Goal: Communication & Community: Answer question/provide support

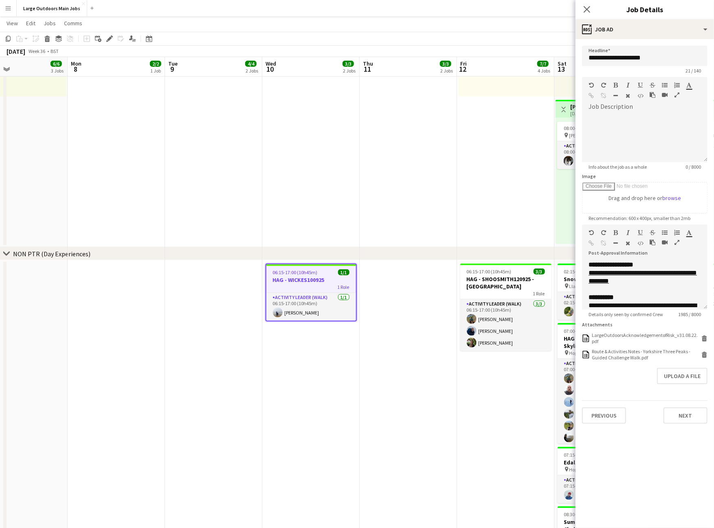
scroll to position [0, 341]
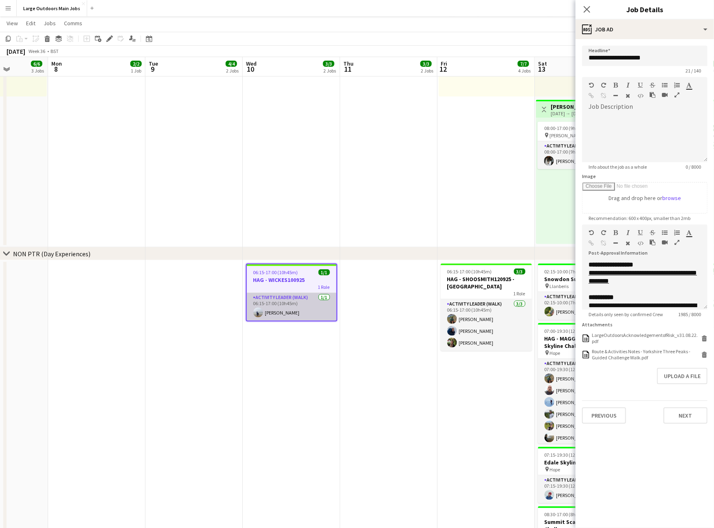
click at [277, 321] on app-card-role "Activity Leader (Walk) [DATE] 06:15-17:00 (10h45m) [PERSON_NAME]" at bounding box center [292, 307] width 90 height 28
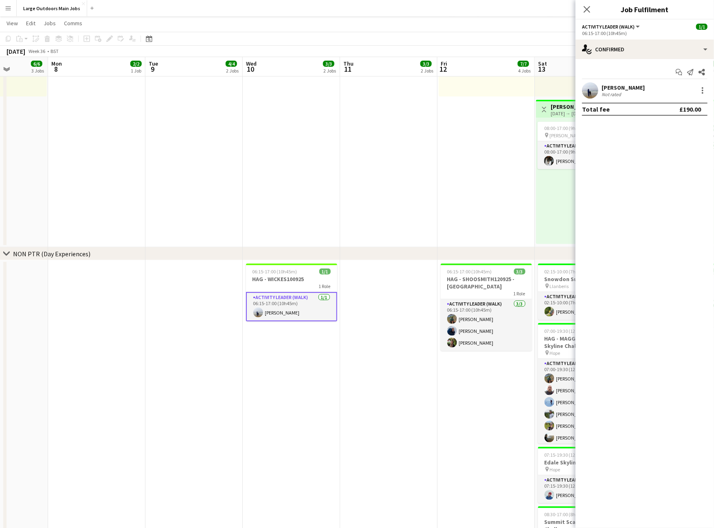
click at [623, 93] on div "Not rated" at bounding box center [612, 94] width 21 height 6
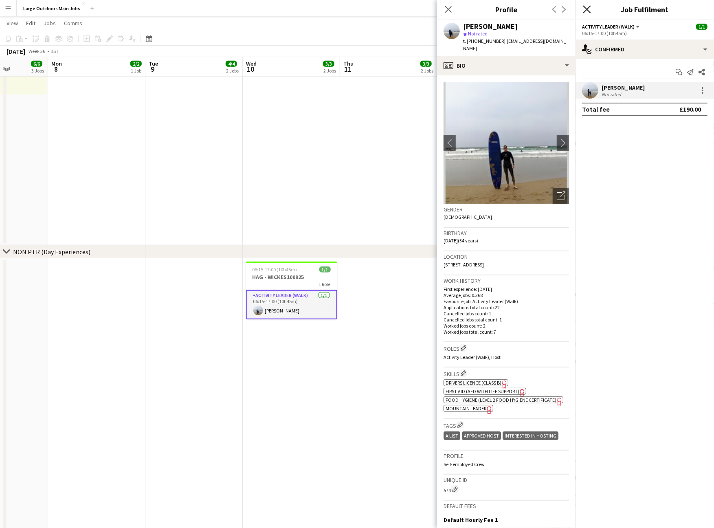
click at [589, 11] on icon at bounding box center [587, 9] width 8 height 8
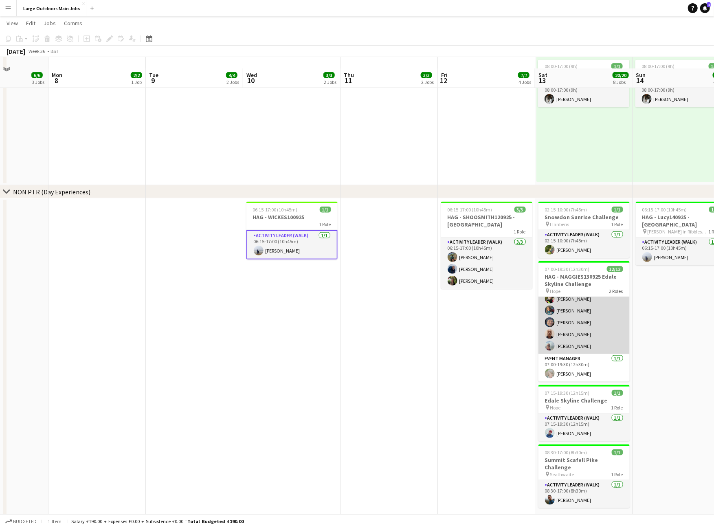
scroll to position [530, 0]
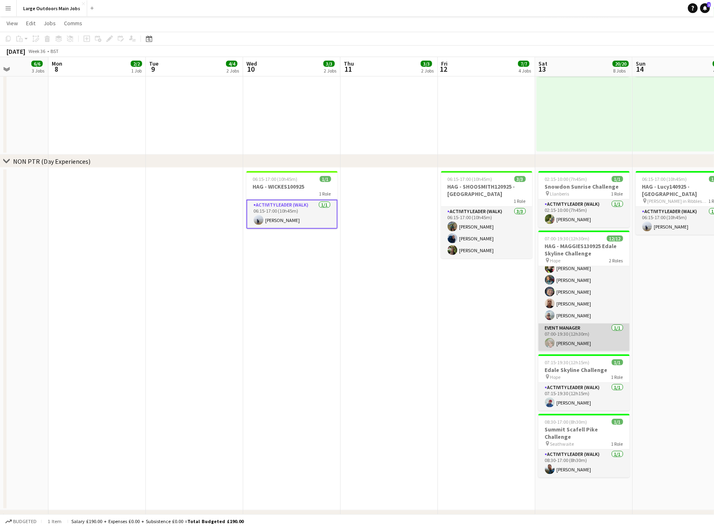
click at [567, 351] on app-card-role "Event Manager [DATE] 07:00-19:30 (12h30m) [PERSON_NAME]" at bounding box center [583, 337] width 91 height 28
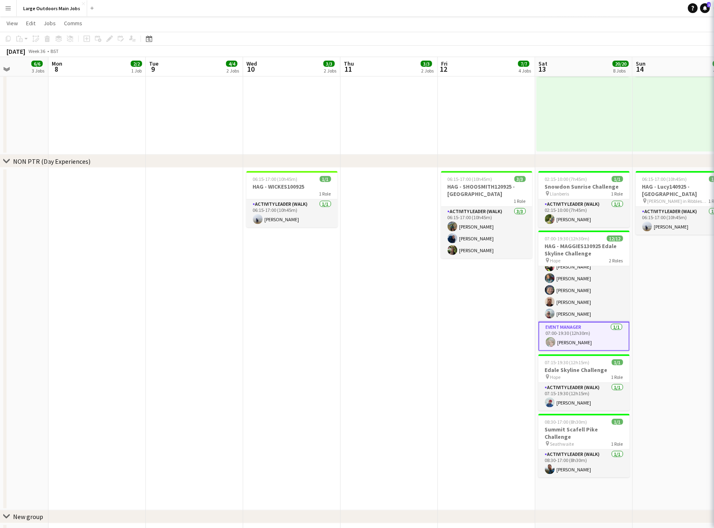
scroll to position [0, 341]
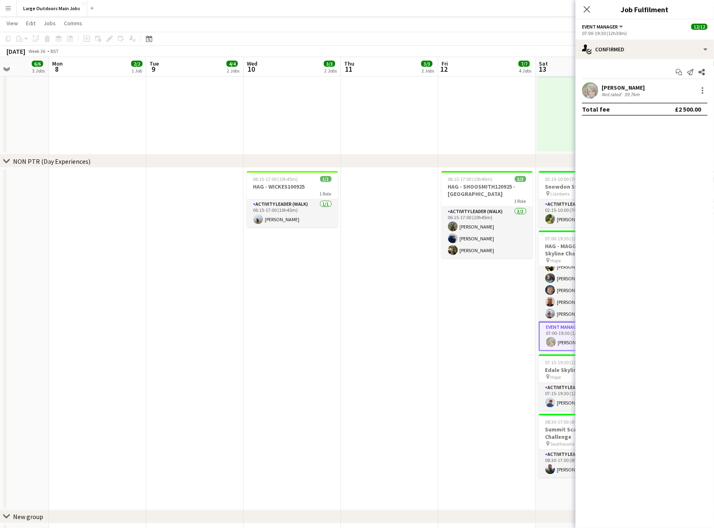
click at [624, 91] on div "[PERSON_NAME]" at bounding box center [623, 87] width 43 height 7
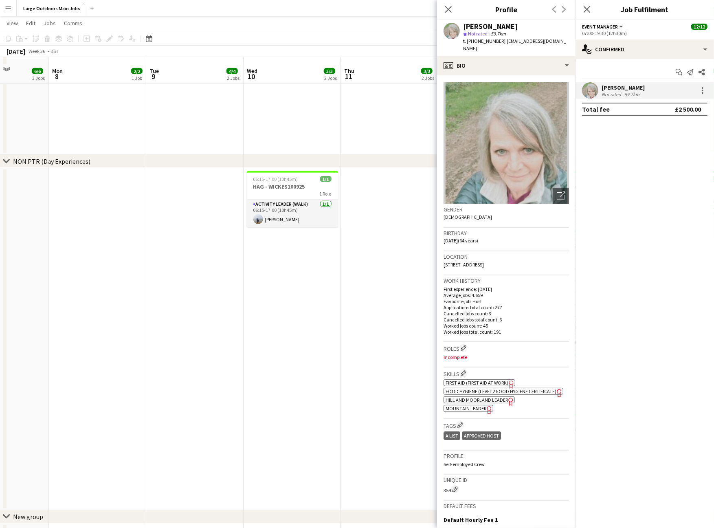
scroll to position [540, 0]
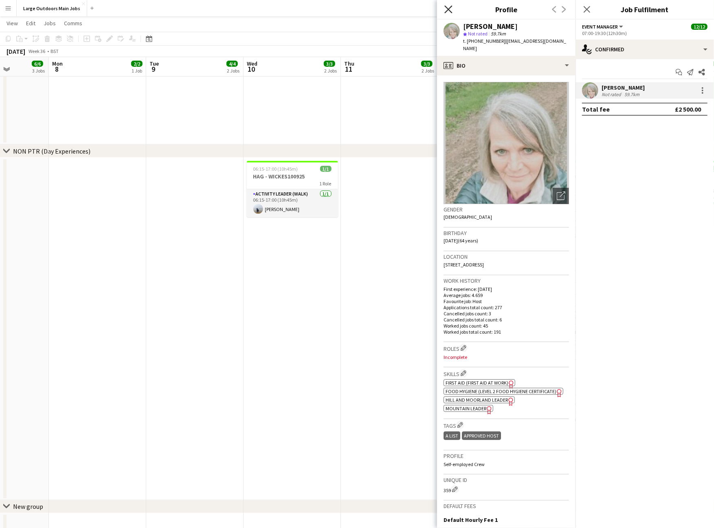
click at [449, 6] on icon "Close pop-in" at bounding box center [448, 9] width 8 height 8
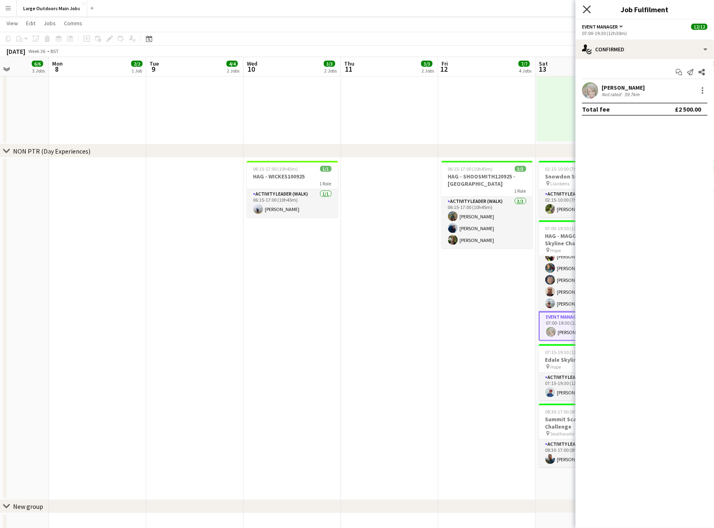
click at [589, 9] on icon "Close pop-in" at bounding box center [587, 9] width 8 height 8
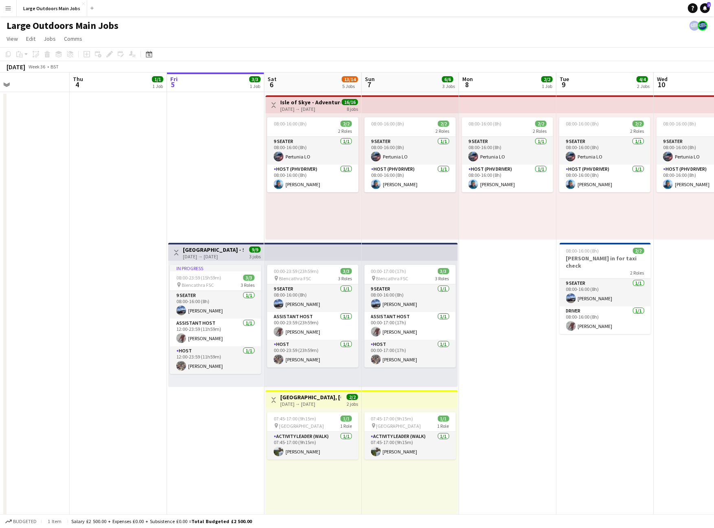
scroll to position [0, 0]
drag, startPoint x: 313, startPoint y: 193, endPoint x: 540, endPoint y: 111, distance: 241.2
click at [313, 192] on app-card-role "Host (PHV Driver) [DATE] 08:00-16:00 (8h) [PERSON_NAME]" at bounding box center [312, 179] width 91 height 28
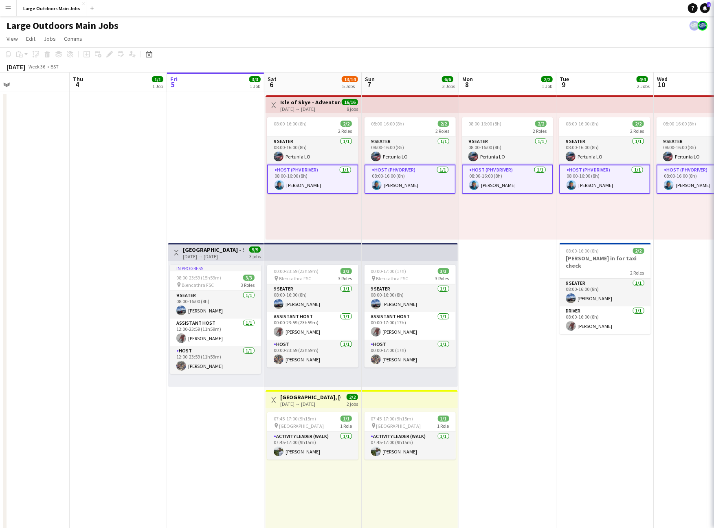
scroll to position [0, 222]
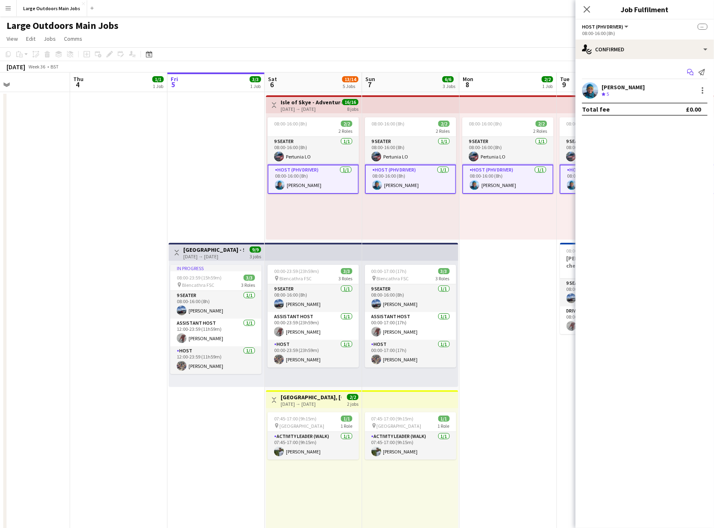
click at [693, 73] on icon "Start chat" at bounding box center [690, 72] width 7 height 7
click at [620, 90] on div "[PERSON_NAME]" at bounding box center [623, 87] width 43 height 7
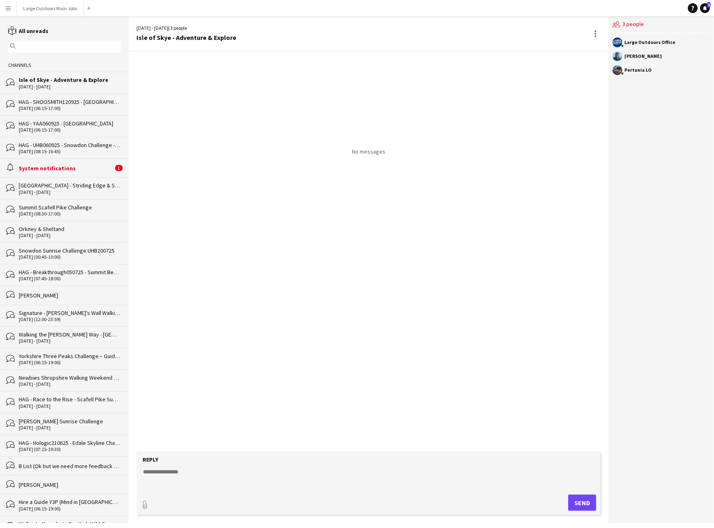
click at [222, 470] on textarea at bounding box center [371, 478] width 456 height 21
drag, startPoint x: 406, startPoint y: 472, endPoint x: 412, endPoint y: 477, distance: 8.1
click at [406, 472] on textarea "**********" at bounding box center [371, 476] width 456 height 24
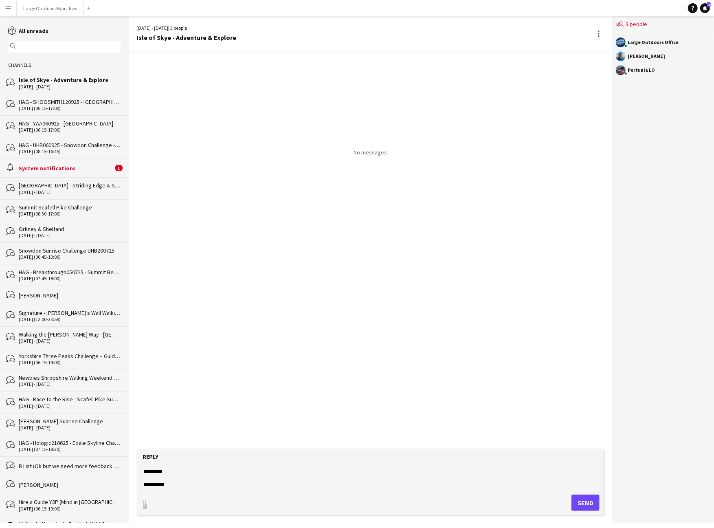
type textarea "**********"
click at [585, 504] on button "Send" at bounding box center [585, 502] width 28 height 16
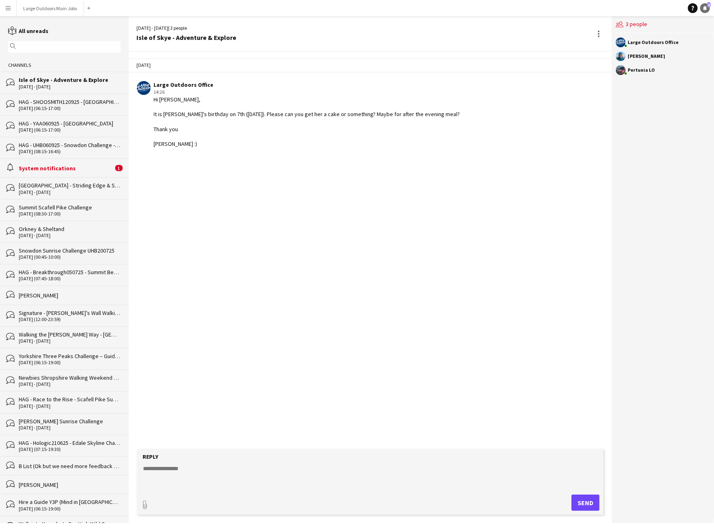
click at [706, 9] on icon at bounding box center [705, 8] width 4 height 4
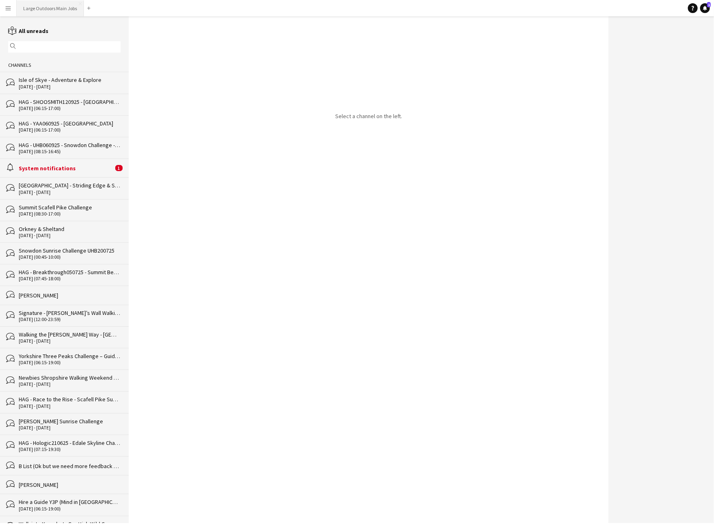
click at [46, 7] on button "Large Outdoors Main Jobs Close" at bounding box center [50, 8] width 67 height 16
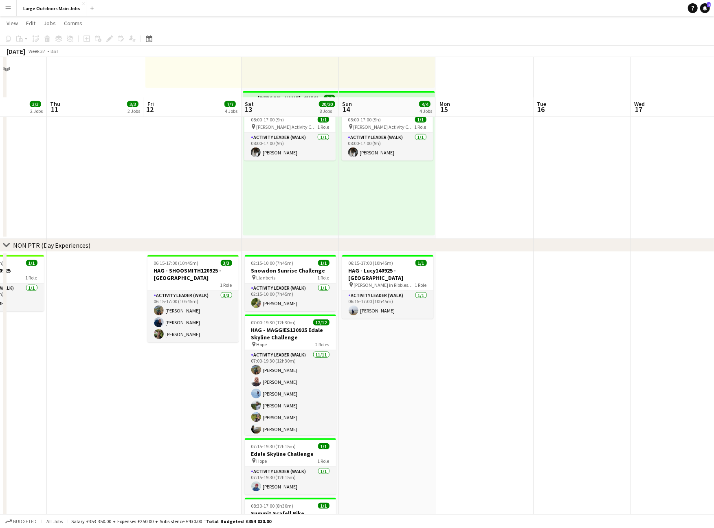
scroll to position [492, 0]
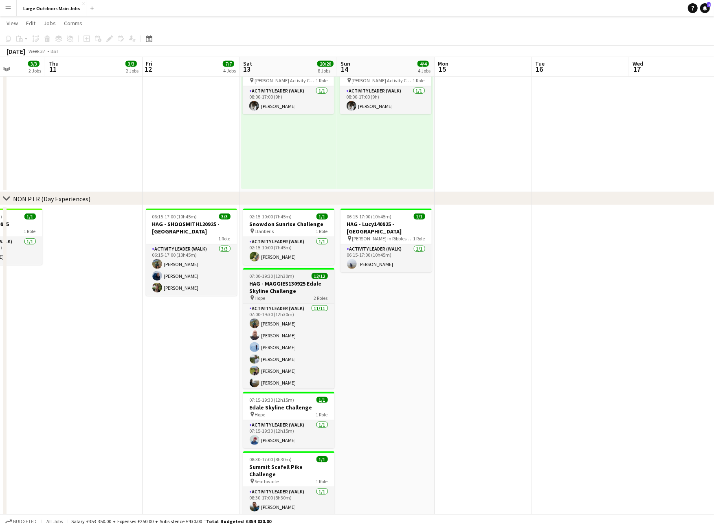
click at [277, 294] on h3 "HAG - MAGGIES130925 Edale Skyline Challenge" at bounding box center [288, 287] width 91 height 15
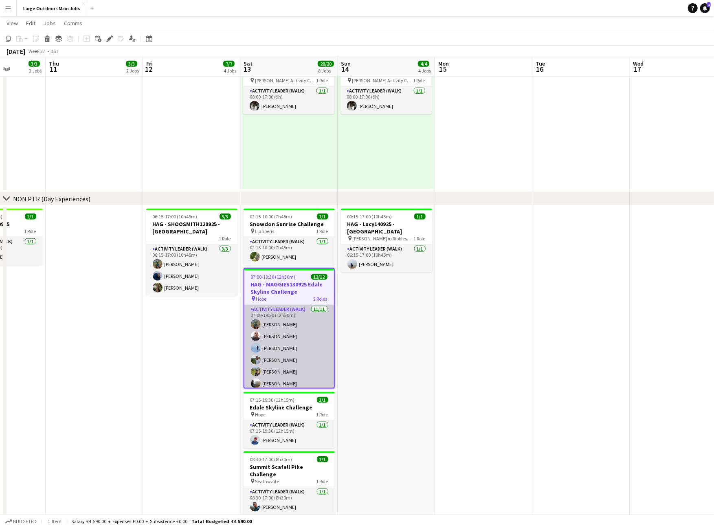
click at [270, 357] on app-card-role "Activity Leader (Walk) [DATE] 07:00-19:30 (12h30m) [PERSON_NAME] [PERSON_NAME] …" at bounding box center [289, 378] width 90 height 146
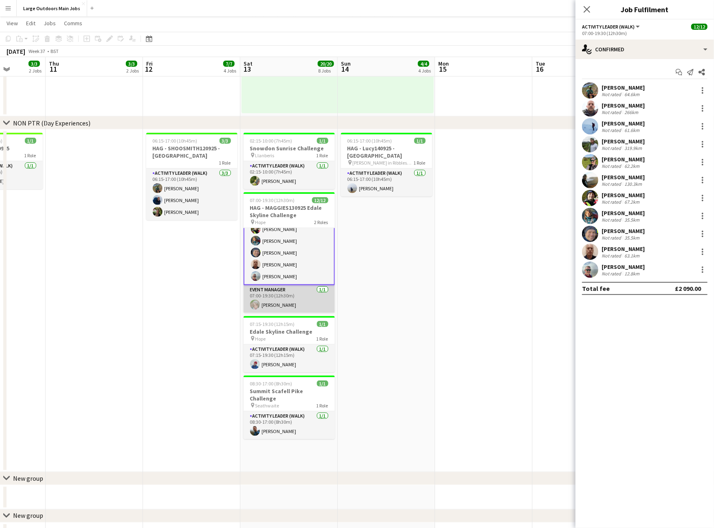
scroll to position [94, 0]
click at [282, 310] on app-card-role "Event Manager [DATE] 07:00-19:30 (12h30m) [PERSON_NAME]" at bounding box center [289, 299] width 91 height 28
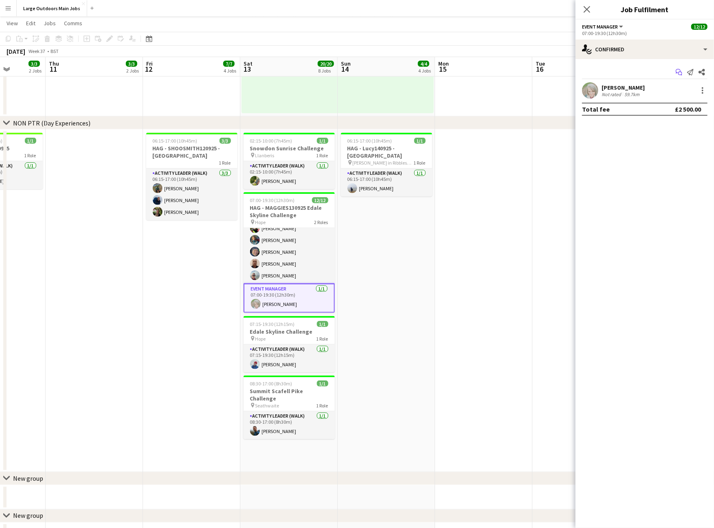
click at [679, 72] on icon "Start chat" at bounding box center [679, 72] width 7 height 7
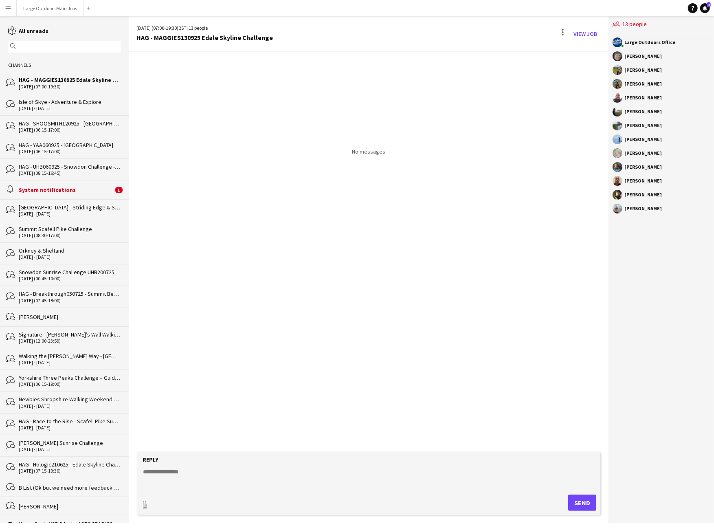
click at [246, 459] on form "Reply paperclip Send" at bounding box center [369, 483] width 464 height 63
click at [242, 468] on textarea at bounding box center [371, 478] width 456 height 21
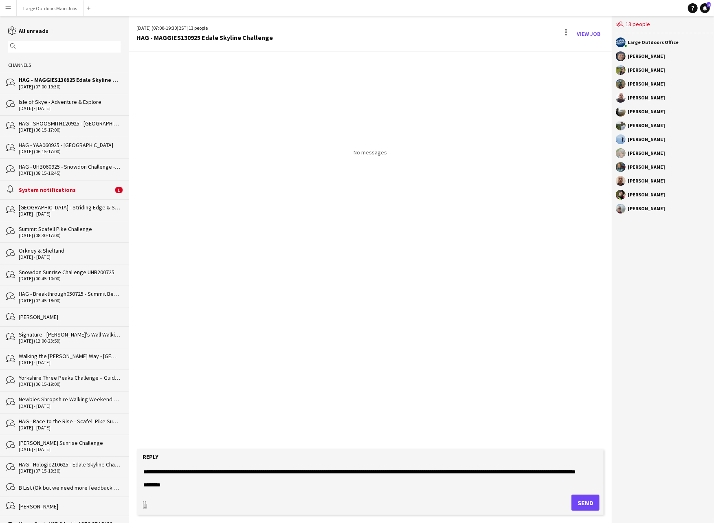
scroll to position [38, 0]
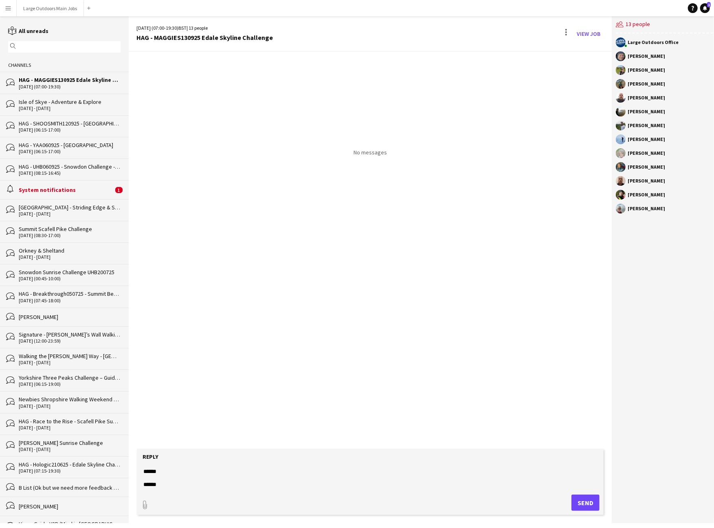
type textarea "**********"
click at [583, 499] on button "Send" at bounding box center [585, 502] width 28 height 16
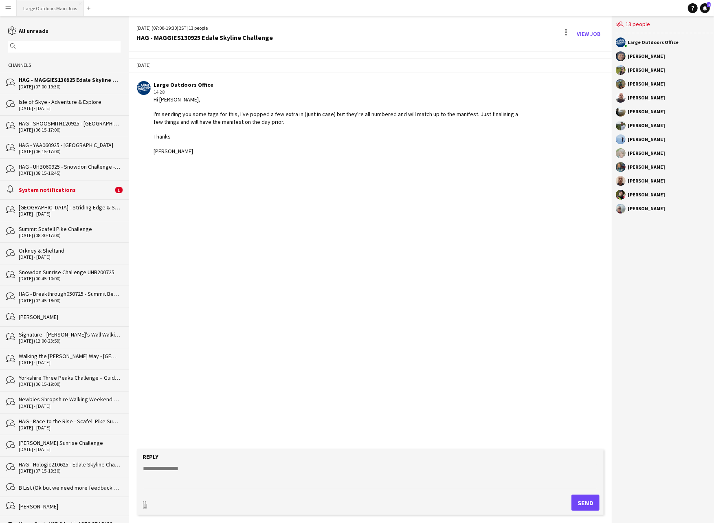
click at [53, 7] on button "Large Outdoors Main Jobs Close" at bounding box center [50, 8] width 67 height 16
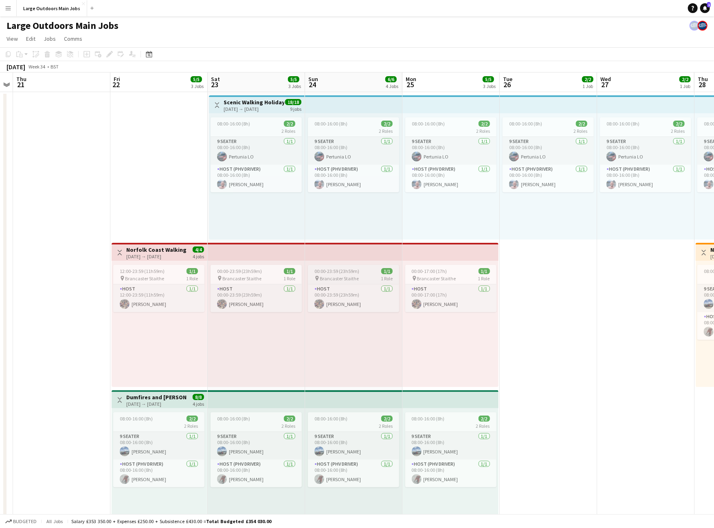
scroll to position [0, 179]
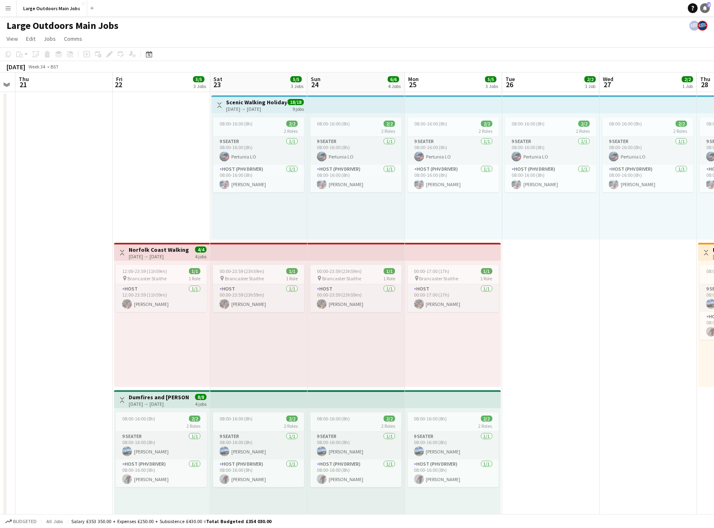
click at [703, 10] on icon "Notifications" at bounding box center [705, 8] width 5 height 5
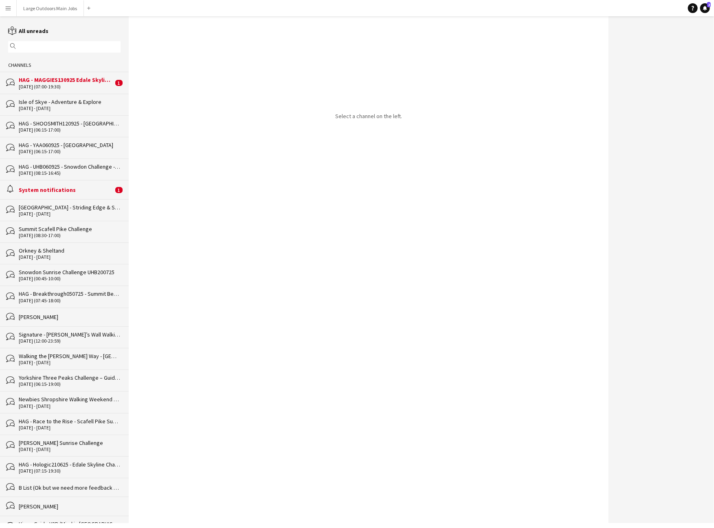
click at [77, 90] on div "[DATE] (07:00-19:30)" at bounding box center [66, 87] width 94 height 6
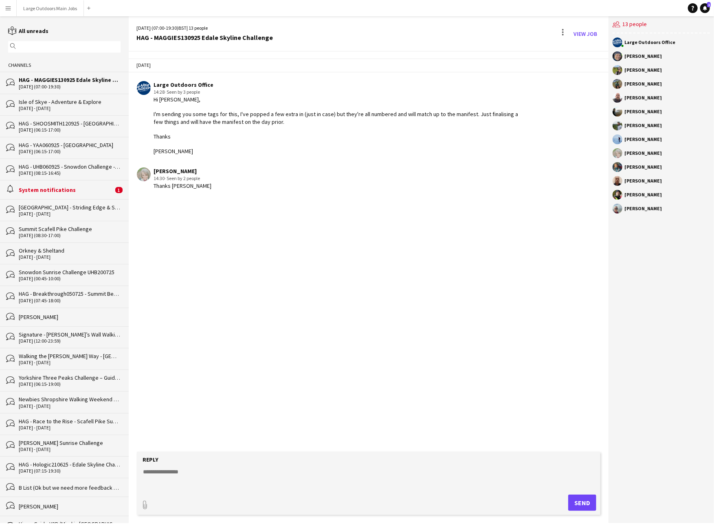
click at [71, 193] on div "System notifications" at bounding box center [66, 189] width 94 height 7
